Goal: Task Accomplishment & Management: Manage account settings

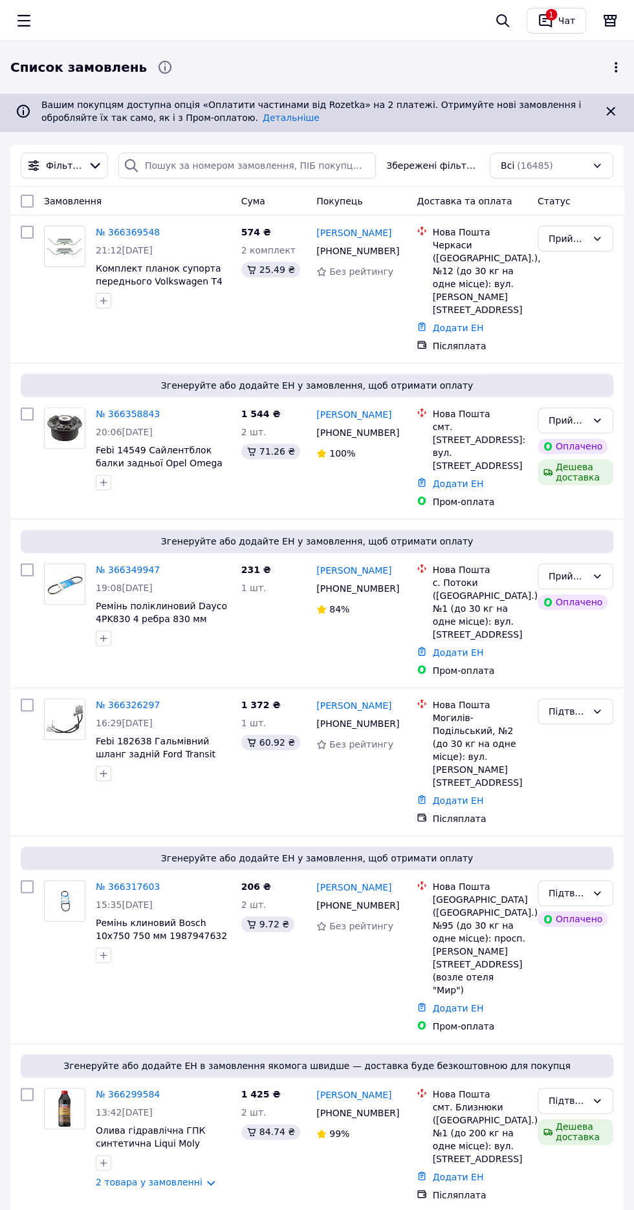
click at [563, 26] on div "Чат" at bounding box center [567, 20] width 22 height 19
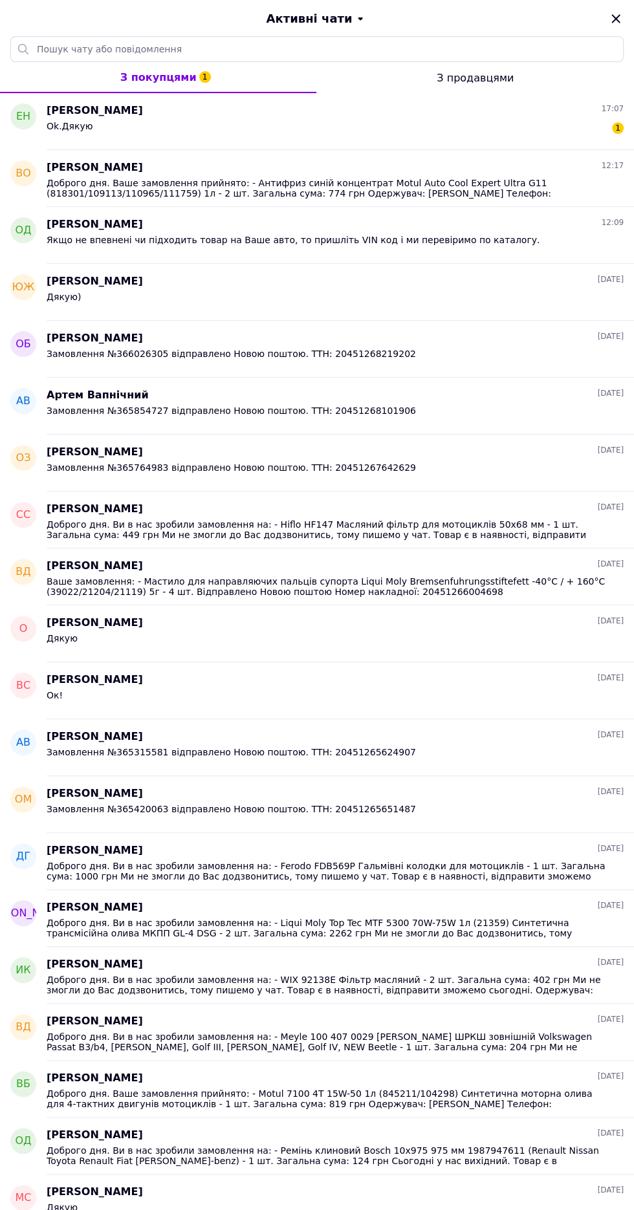
click at [536, 129] on div "Ok.Дякую 1" at bounding box center [335, 128] width 577 height 21
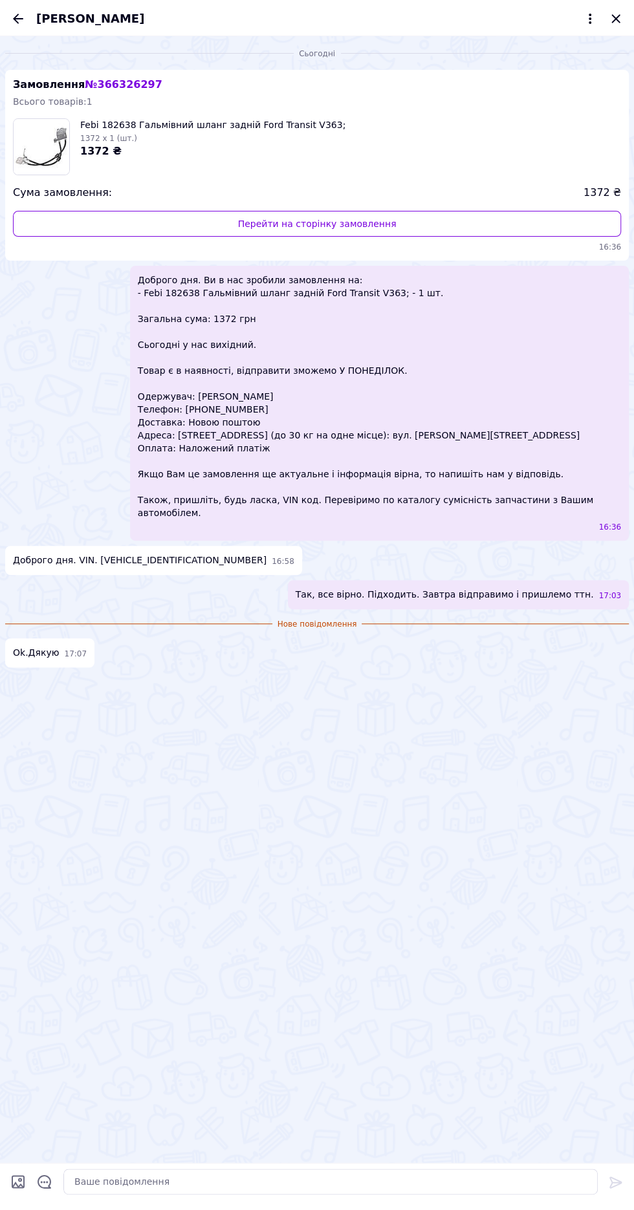
click at [616, 18] on icon "Закрити" at bounding box center [615, 18] width 8 height 8
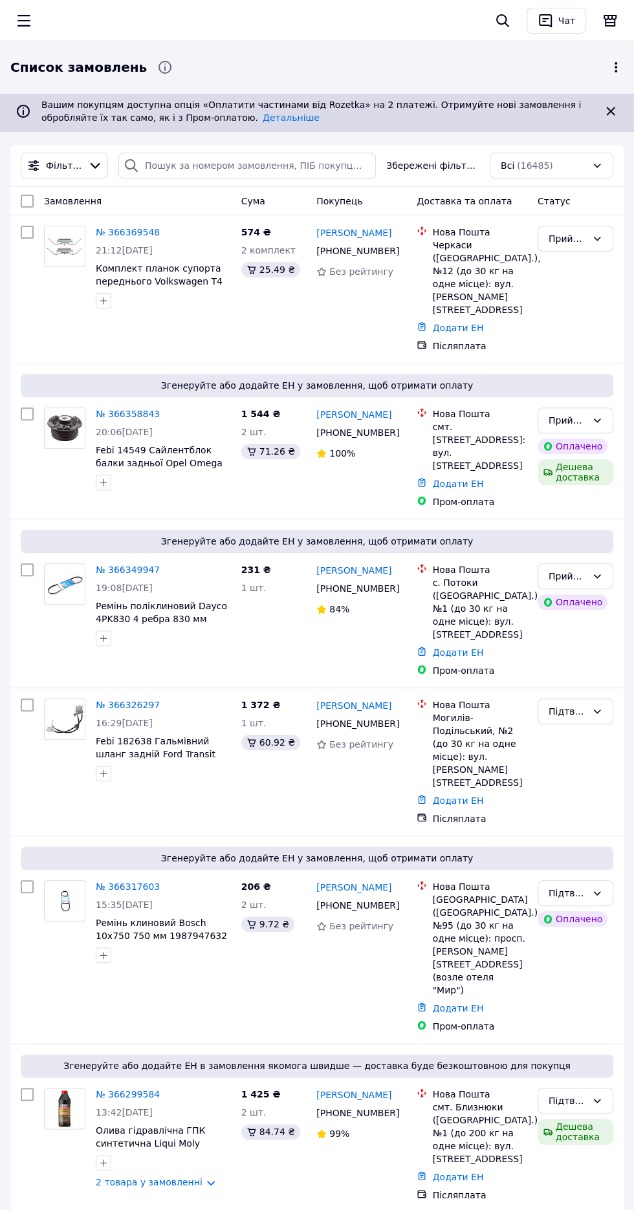
click at [25, 20] on icon "button" at bounding box center [23, 21] width 13 height 12
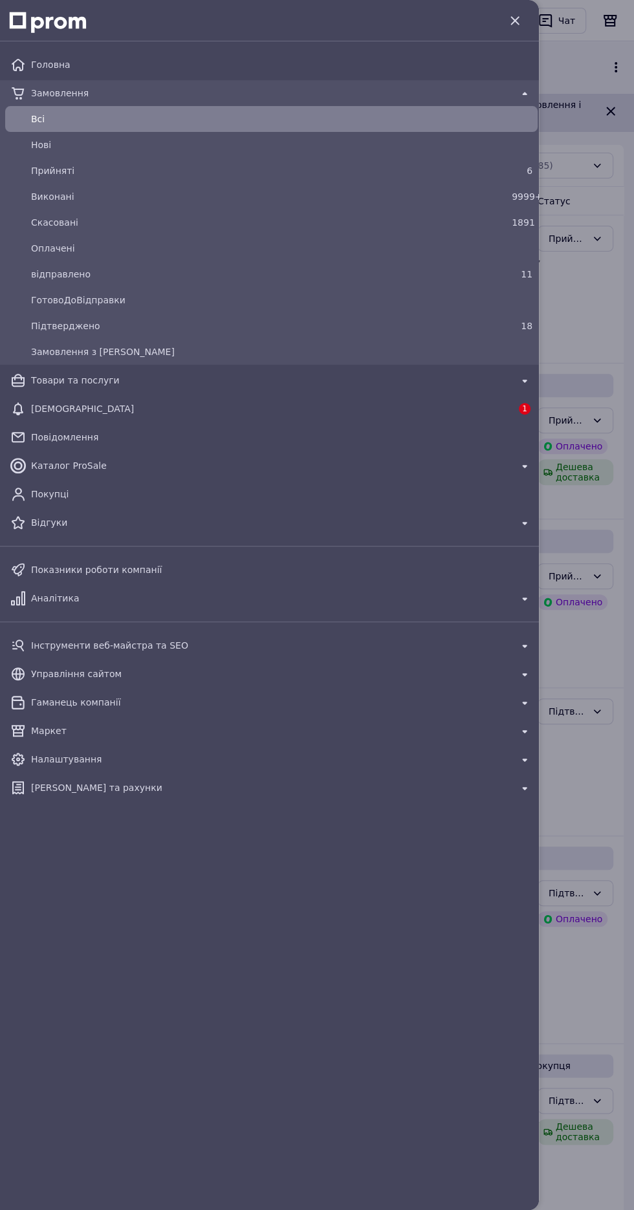
click at [509, 276] on div "11" at bounding box center [522, 274] width 26 height 18
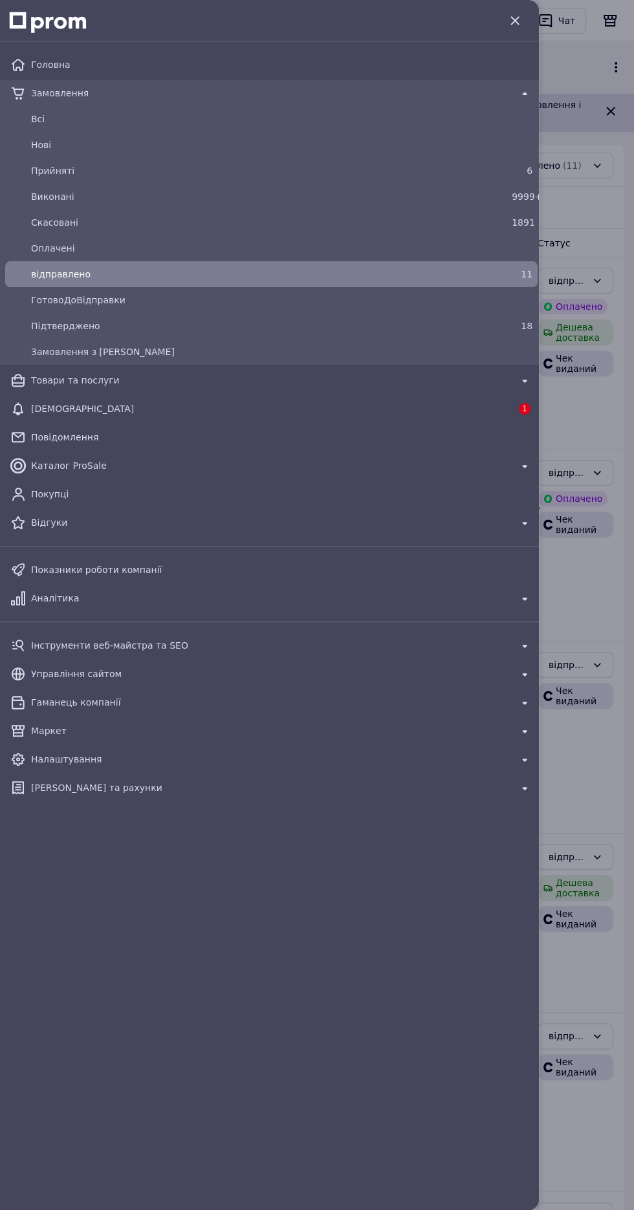
click at [514, 20] on icon "button" at bounding box center [514, 20] width 8 height 8
